Goal: Task Accomplishment & Management: Manage account settings

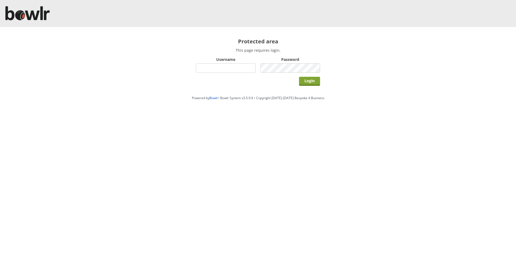
type input "hornseaindoorbowlsclub"
click at [306, 81] on input "Login" at bounding box center [309, 81] width 21 height 9
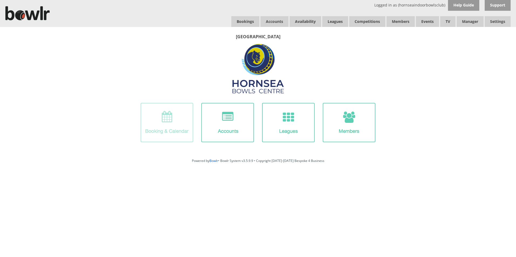
click at [180, 122] on img at bounding box center [167, 122] width 53 height 39
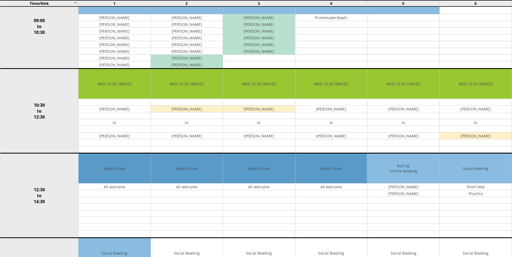
scroll to position [81, 0]
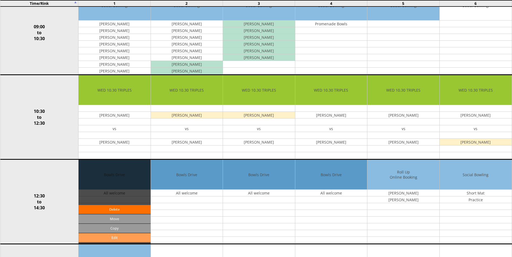
click at [123, 240] on link "Edit" at bounding box center [115, 238] width 72 height 9
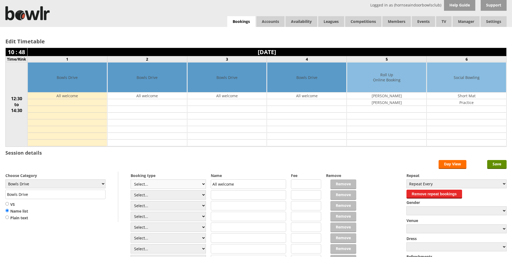
click at [202, 183] on select "Select... Club Competition (Member) Club Competition (Visitor) National (Member…" at bounding box center [168, 184] width 75 height 9
select select "1_50"
click at [131, 180] on select "Select... Club Competition (Member) Club Competition (Visitor) National (Member…" at bounding box center [168, 184] width 75 height 9
type input "5.0000"
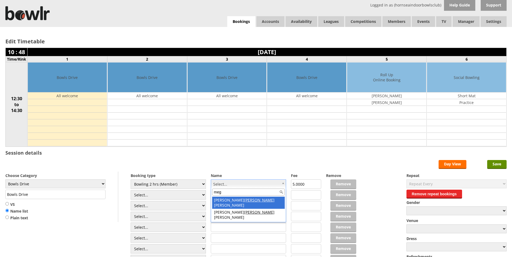
type input "meg"
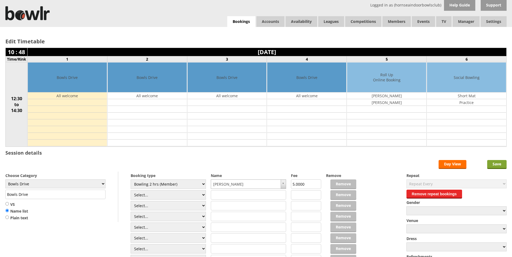
click at [494, 163] on input "Save" at bounding box center [496, 164] width 19 height 9
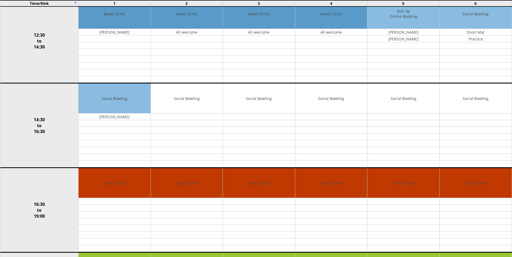
scroll to position [216, 0]
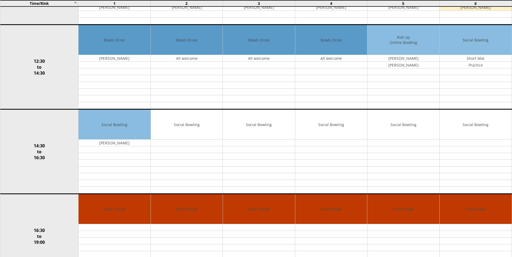
drag, startPoint x: -1, startPoint y: 271, endPoint x: 28, endPoint y: 271, distance: 28.6
drag, startPoint x: 28, startPoint y: 271, endPoint x: 67, endPoint y: 79, distance: 196.6
click at [67, 79] on td "12:30 to 14:30" at bounding box center [39, 67] width 78 height 85
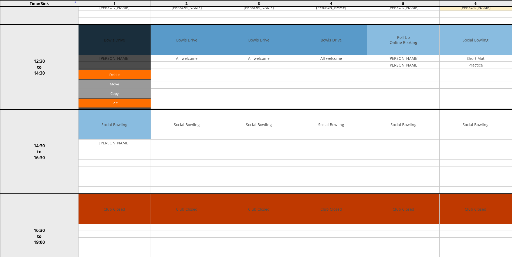
scroll to position [0, 0]
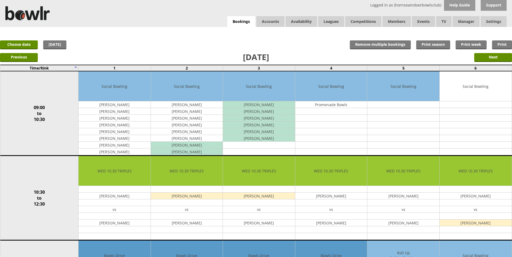
click at [59, 42] on link "[DATE]" at bounding box center [54, 44] width 23 height 9
click at [35, 45] on link "Choose date" at bounding box center [19, 44] width 38 height 9
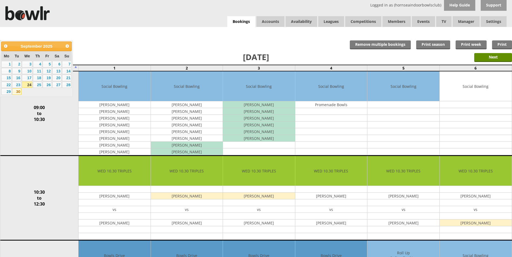
click at [18, 91] on link "30" at bounding box center [16, 91] width 9 height 6
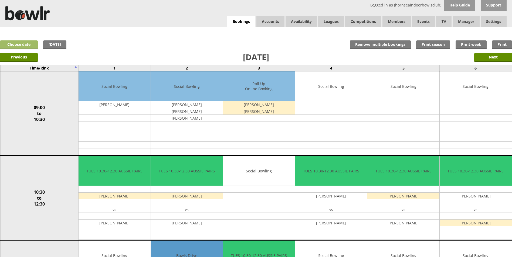
click at [19, 47] on link "Choose date" at bounding box center [19, 44] width 38 height 9
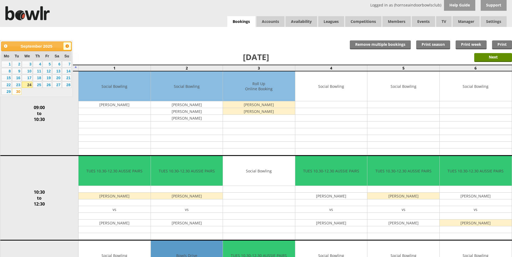
click at [72, 44] on div "Prev Next September 2025 Mo Tu We Th Fr Sa Su 1 2 3 4 5 6 7 8 9 10 11 12 13 14 …" at bounding box center [36, 68] width 73 height 57
click at [71, 45] on link "Next" at bounding box center [67, 46] width 8 height 8
click at [16, 71] on link "7" at bounding box center [16, 71] width 9 height 6
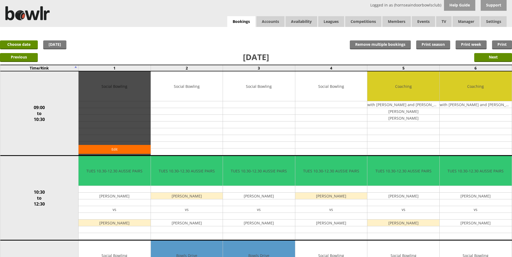
scroll to position [27, 0]
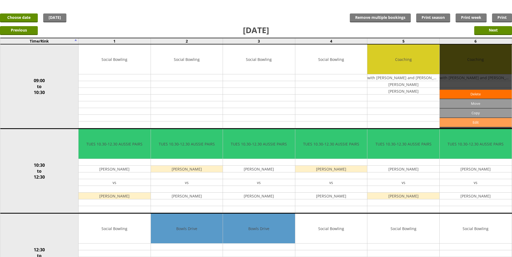
click at [472, 121] on link "Edit" at bounding box center [475, 122] width 72 height 9
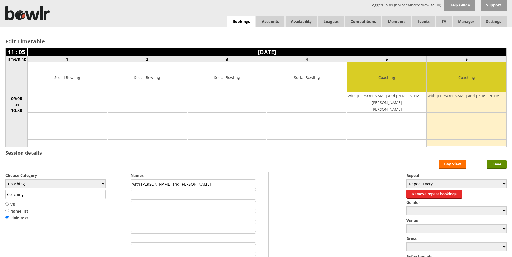
click at [146, 193] on input "text" at bounding box center [193, 194] width 125 height 9
type input "Joanne Fairburn"
type input "Debbie Rosenberg (1st Lesson)"
click at [190, 194] on input "Joanne Fairburn" at bounding box center [193, 194] width 125 height 9
type input "Joanne Fairburn (1st Lesson)"
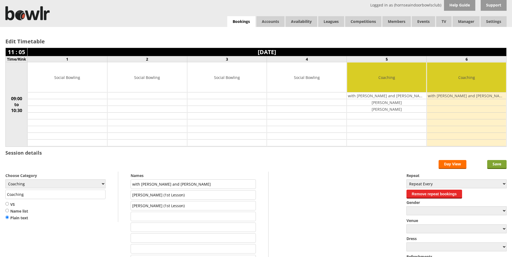
click at [502, 165] on input "Save" at bounding box center [496, 164] width 19 height 9
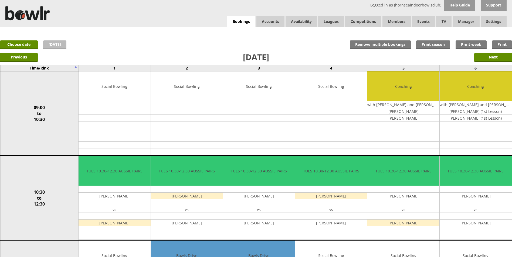
click at [53, 43] on link "[DATE]" at bounding box center [54, 44] width 23 height 9
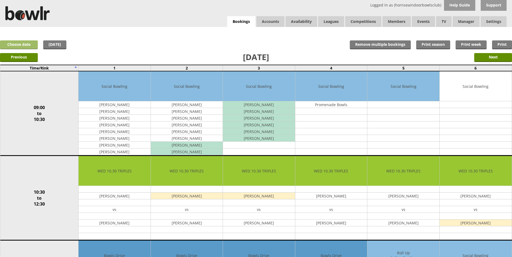
click at [29, 44] on link "Choose date" at bounding box center [19, 44] width 38 height 9
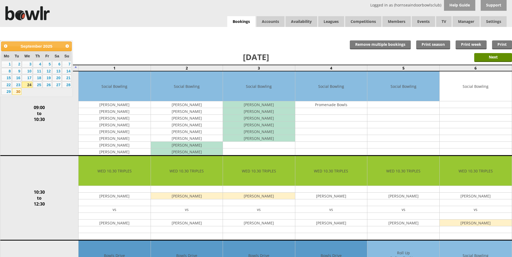
click at [19, 90] on link "30" at bounding box center [16, 91] width 9 height 6
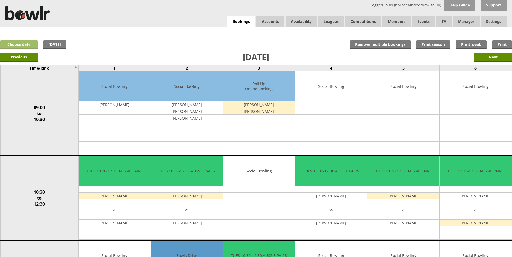
click at [28, 44] on link "Choose date" at bounding box center [19, 44] width 38 height 9
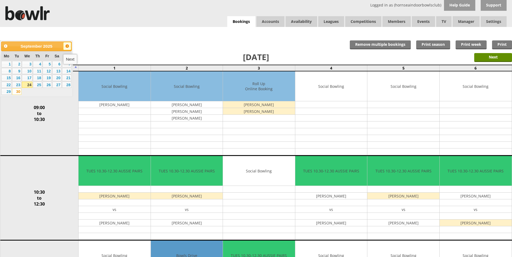
click at [67, 45] on span "Next" at bounding box center [67, 46] width 4 height 4
click at [18, 71] on link "7" at bounding box center [16, 71] width 9 height 6
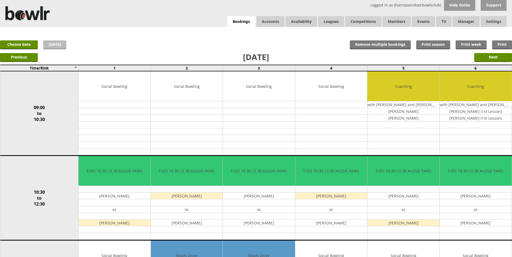
click at [55, 45] on link "[DATE]" at bounding box center [54, 44] width 23 height 9
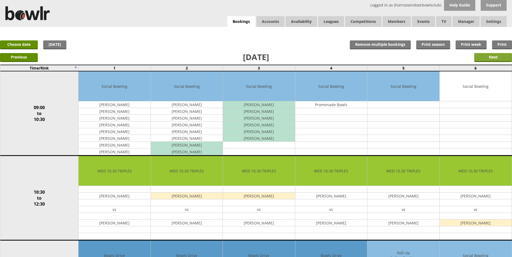
click at [485, 56] on input "Next" at bounding box center [493, 57] width 38 height 9
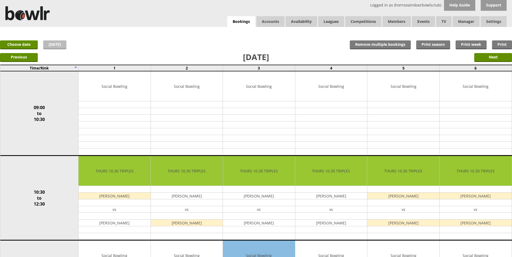
click at [53, 46] on link "[DATE]" at bounding box center [54, 44] width 23 height 9
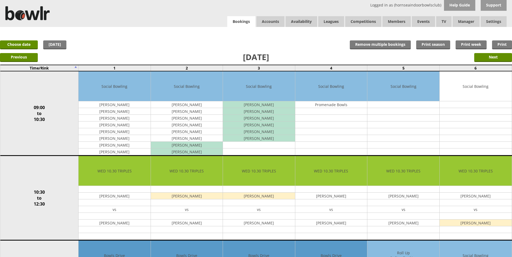
click at [239, 22] on link "Bookings" at bounding box center [241, 21] width 28 height 11
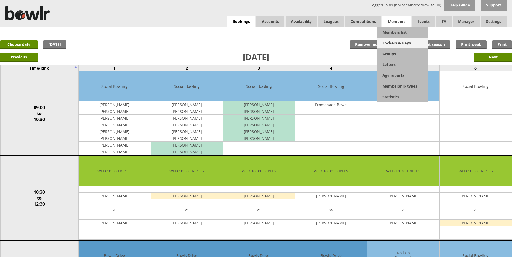
click at [391, 38] on link "Lockers & Keys" at bounding box center [402, 43] width 51 height 11
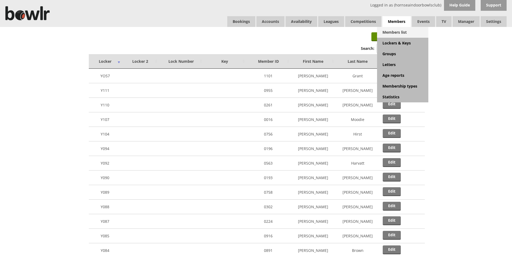
click at [394, 28] on link "Members list" at bounding box center [402, 32] width 51 height 11
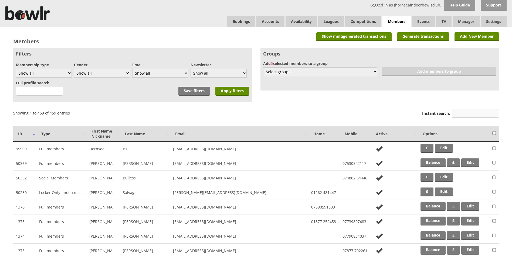
click at [480, 111] on input "Instant search:" at bounding box center [475, 113] width 47 height 9
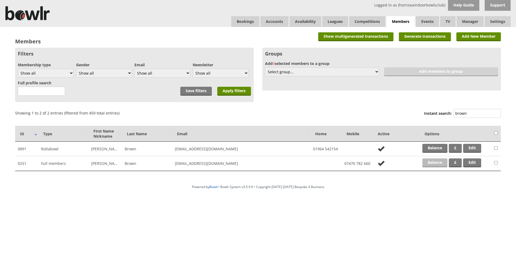
type input "brown"
click at [436, 162] on link "Balance" at bounding box center [434, 163] width 25 height 9
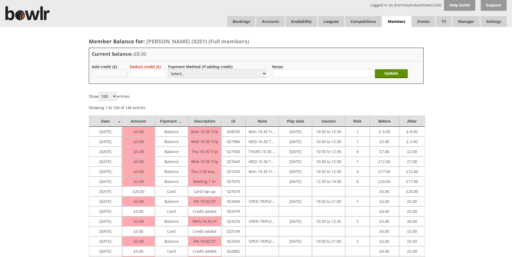
click at [120, 76] on input "text" at bounding box center [110, 73] width 36 height 8
type input "20"
click at [191, 71] on select "Select... Cash Card Cheque Bank Transfer Other Member Card Gift Voucher Balance" at bounding box center [217, 73] width 98 height 9
select select "2"
click at [168, 69] on select "Select... Cash Card Cheque Bank Transfer Other Member Card Gift Voucher Balance" at bounding box center [217, 73] width 98 height 9
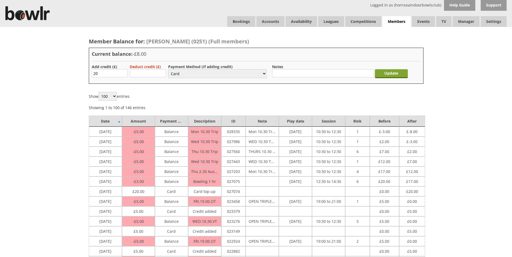
drag, startPoint x: 383, startPoint y: 74, endPoint x: 395, endPoint y: 73, distance: 12.2
click at [383, 74] on input "Update" at bounding box center [391, 73] width 33 height 9
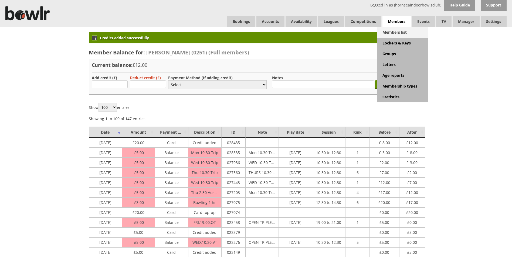
click at [396, 27] on link "Members list" at bounding box center [402, 32] width 51 height 11
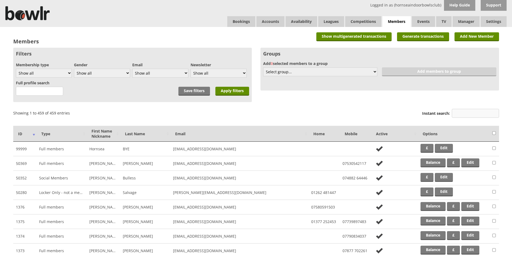
drag, startPoint x: 460, startPoint y: 115, endPoint x: 455, endPoint y: 114, distance: 5.2
click at [460, 115] on input "Instant search:" at bounding box center [475, 113] width 47 height 9
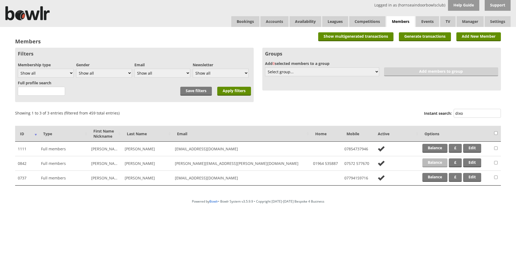
type input "dixo"
click at [428, 162] on link "Balance" at bounding box center [434, 163] width 25 height 9
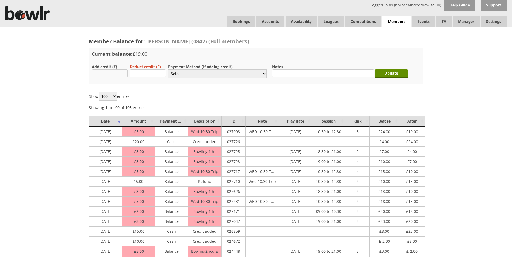
click at [112, 74] on input "text" at bounding box center [110, 73] width 36 height 8
type input "20"
click at [179, 74] on select "Select... Cash Card Cheque Bank Transfer Other Member Card Gift Voucher Balance" at bounding box center [217, 73] width 98 height 9
select select "1"
click at [168, 69] on select "Select... Cash Card Cheque Bank Transfer Other Member Card Gift Voucher Balance" at bounding box center [217, 73] width 98 height 9
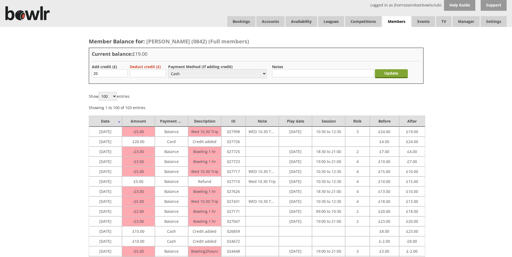
click at [390, 72] on input "Update" at bounding box center [391, 73] width 33 height 9
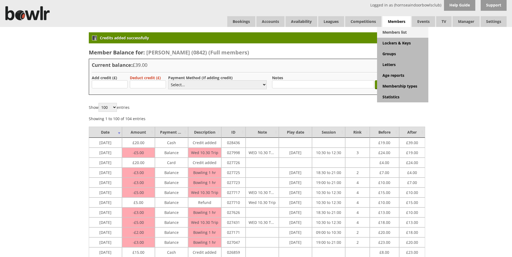
click at [392, 31] on link "Members list" at bounding box center [402, 32] width 51 height 11
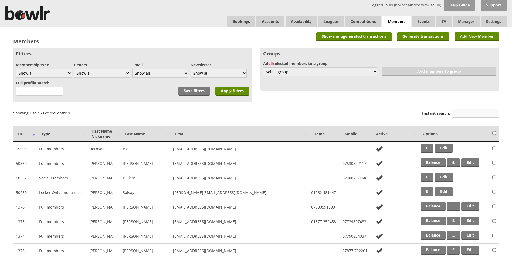
click at [460, 112] on input "Instant search:" at bounding box center [475, 113] width 47 height 9
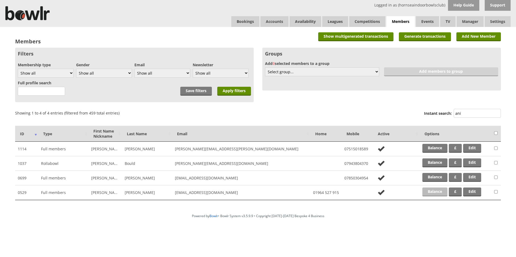
type input "ani"
click at [430, 196] on link "Balance" at bounding box center [434, 192] width 25 height 9
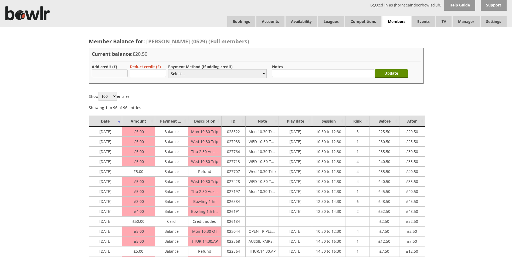
click at [116, 71] on input "text" at bounding box center [110, 73] width 36 height 8
type input "50"
click at [204, 78] on div "Payment Method (If adding credit) Select... Cash Card Cheque Bank Transfer Othe…" at bounding box center [217, 71] width 98 height 15
click at [203, 76] on select "Select... Cash Card Cheque Bank Transfer Other Member Card Gift Voucher Balance" at bounding box center [217, 73] width 98 height 9
select select "2"
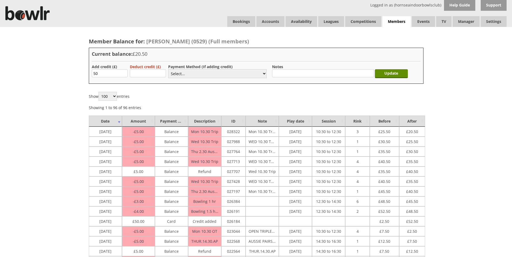
click at [168, 69] on select "Select... Cash Card Cheque Bank Transfer Other Member Card Gift Voucher Balance" at bounding box center [217, 73] width 98 height 9
click at [390, 71] on input "Update" at bounding box center [391, 73] width 33 height 9
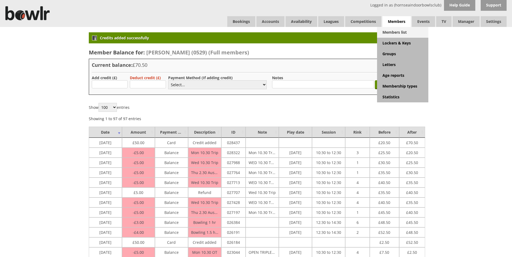
click at [396, 29] on link "Members list" at bounding box center [402, 32] width 51 height 11
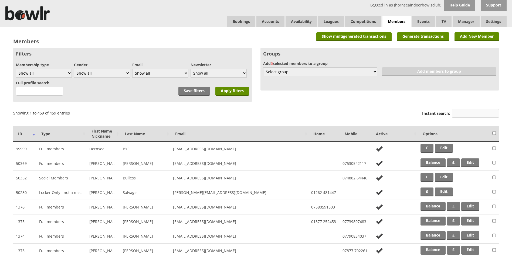
click at [466, 109] on input "Instant search:" at bounding box center [475, 113] width 47 height 9
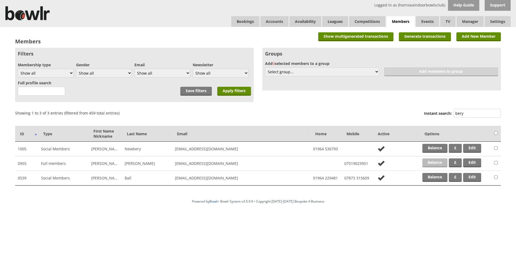
type input "bery"
click at [426, 160] on link "Balance" at bounding box center [434, 163] width 25 height 9
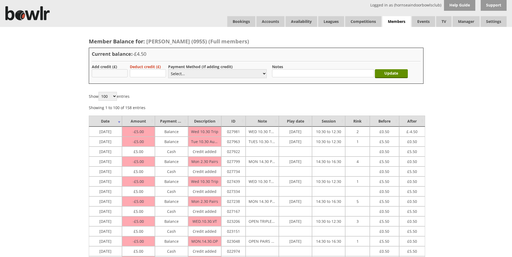
click at [120, 75] on input "text" at bounding box center [110, 73] width 36 height 8
type input "5"
click at [175, 73] on select "Select... Cash Card Cheque Bank Transfer Other Member Card Gift Voucher Balance" at bounding box center [217, 73] width 98 height 9
select select "1"
click at [168, 69] on select "Select... Cash Card Cheque Bank Transfer Other Member Card Gift Voucher Balance" at bounding box center [217, 73] width 98 height 9
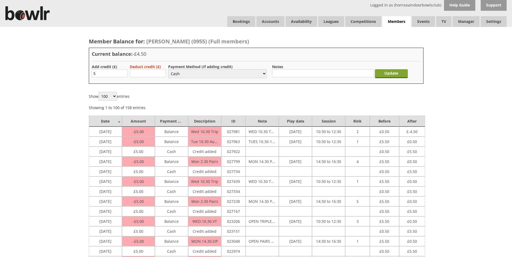
click at [379, 75] on input "Update" at bounding box center [391, 73] width 33 height 9
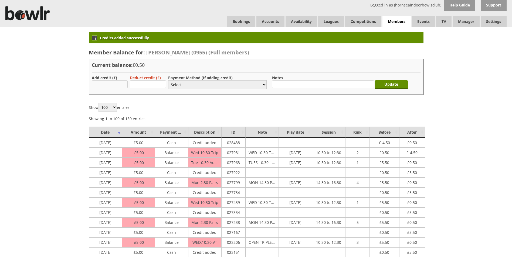
click at [120, 82] on input "text" at bounding box center [110, 84] width 36 height 8
type input "5"
click at [184, 82] on select "Select... Cash Card Cheque Bank Transfer Other Member Card Gift Voucher Balance" at bounding box center [217, 84] width 98 height 9
select select "1"
click at [168, 80] on select "Select... Cash Card Cheque Bank Transfer Other Member Card Gift Voucher Balance" at bounding box center [217, 84] width 98 height 9
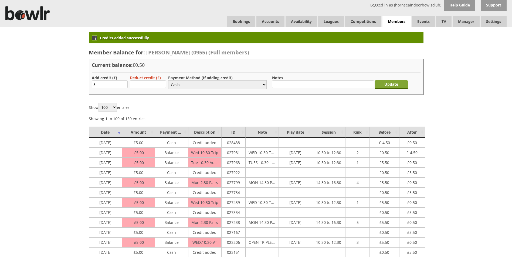
drag, startPoint x: 385, startPoint y: 88, endPoint x: 375, endPoint y: 84, distance: 11.4
click at [385, 88] on input "Update" at bounding box center [391, 84] width 33 height 9
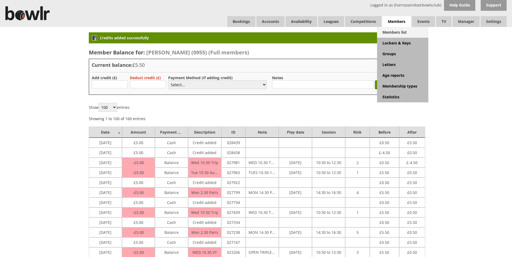
click at [393, 30] on link "Members list" at bounding box center [402, 32] width 51 height 11
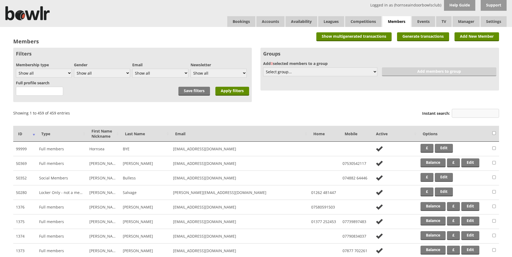
click at [470, 110] on input "Instant search:" at bounding box center [475, 113] width 47 height 9
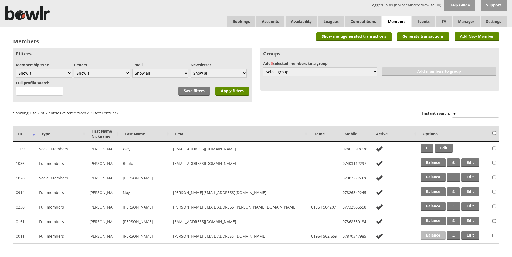
type input "eil"
click at [434, 231] on link "Balance" at bounding box center [432, 235] width 25 height 9
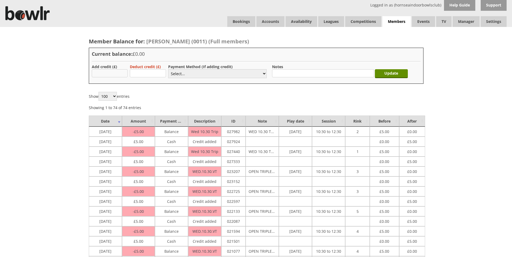
click at [122, 76] on input "text" at bounding box center [110, 73] width 36 height 8
type input "10"
click at [175, 75] on select "Select... Cash Card Cheque Bank Transfer Other Member Card Gift Voucher Balance" at bounding box center [217, 73] width 98 height 9
select select "1"
click at [168, 69] on select "Select... Cash Card Cheque Bank Transfer Other Member Card Gift Voucher Balance" at bounding box center [217, 73] width 98 height 9
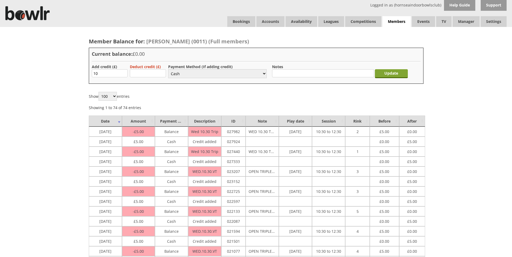
drag, startPoint x: 394, startPoint y: 71, endPoint x: 383, endPoint y: 81, distance: 14.3
click at [394, 71] on input "Update" at bounding box center [391, 73] width 33 height 9
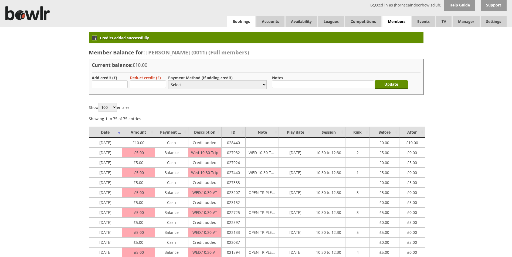
click at [232, 22] on link "Bookings" at bounding box center [241, 21] width 28 height 11
